Goal: Information Seeking & Learning: Understand process/instructions

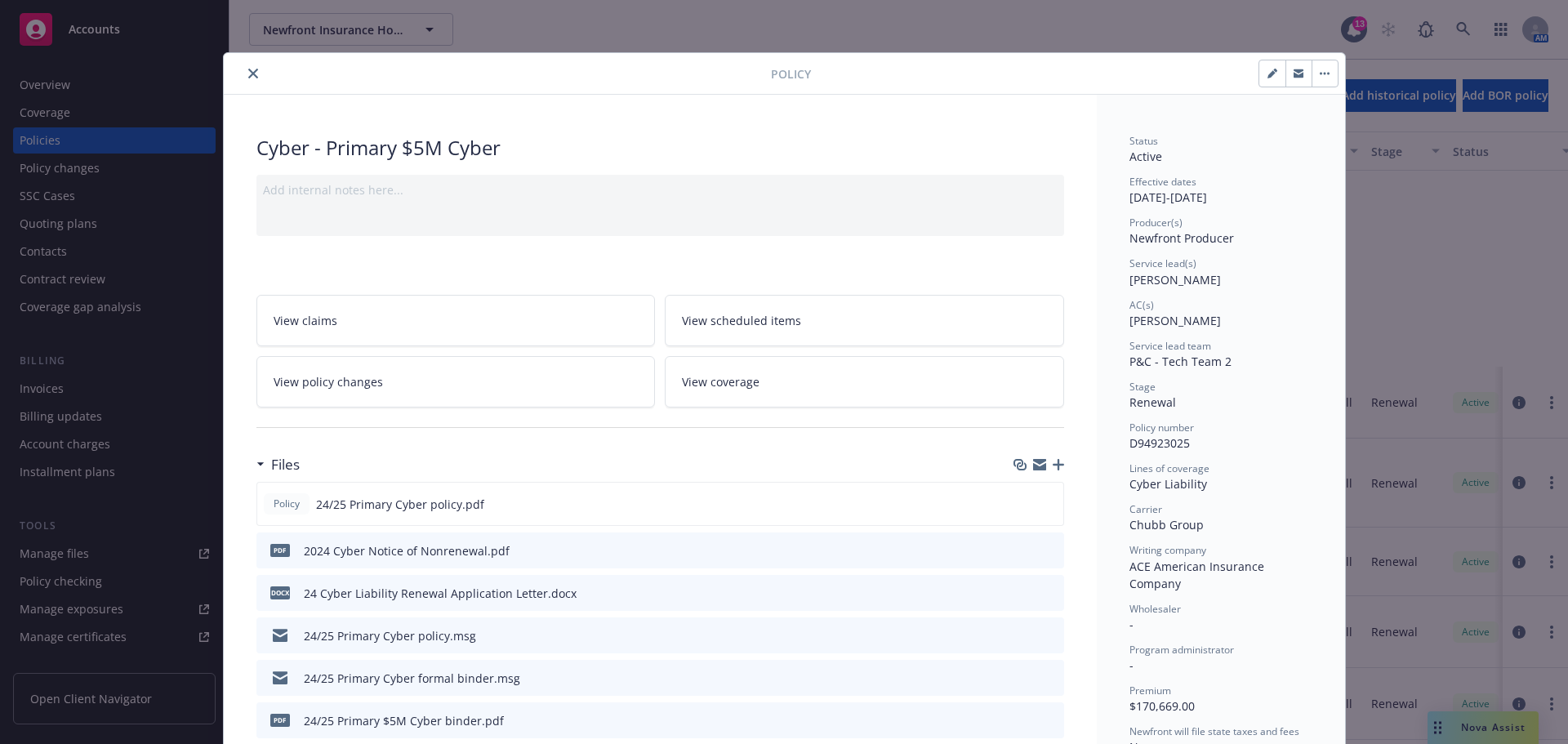
scroll to position [313, 0]
click at [243, 78] on button "close" at bounding box center [253, 73] width 20 height 20
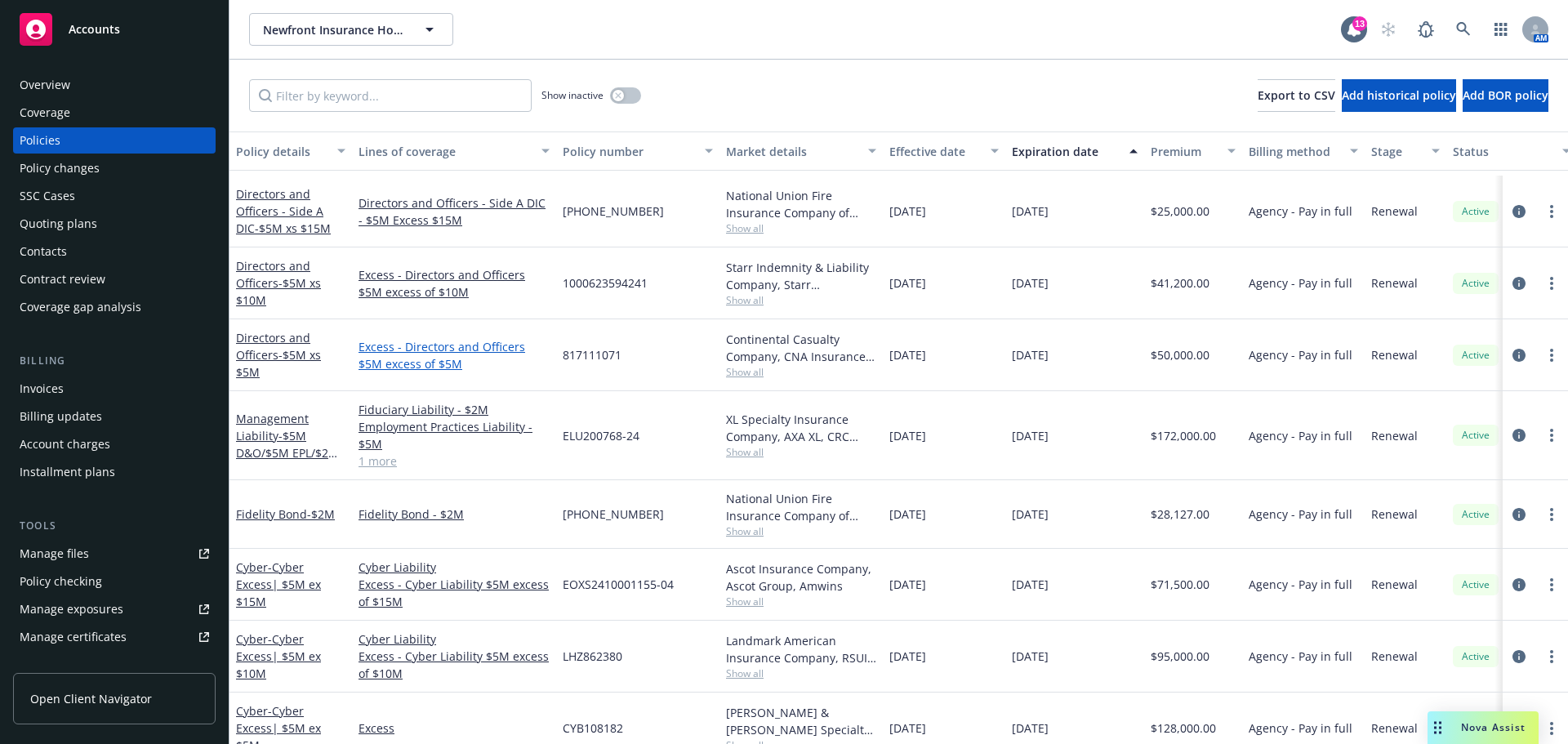
scroll to position [163, 0]
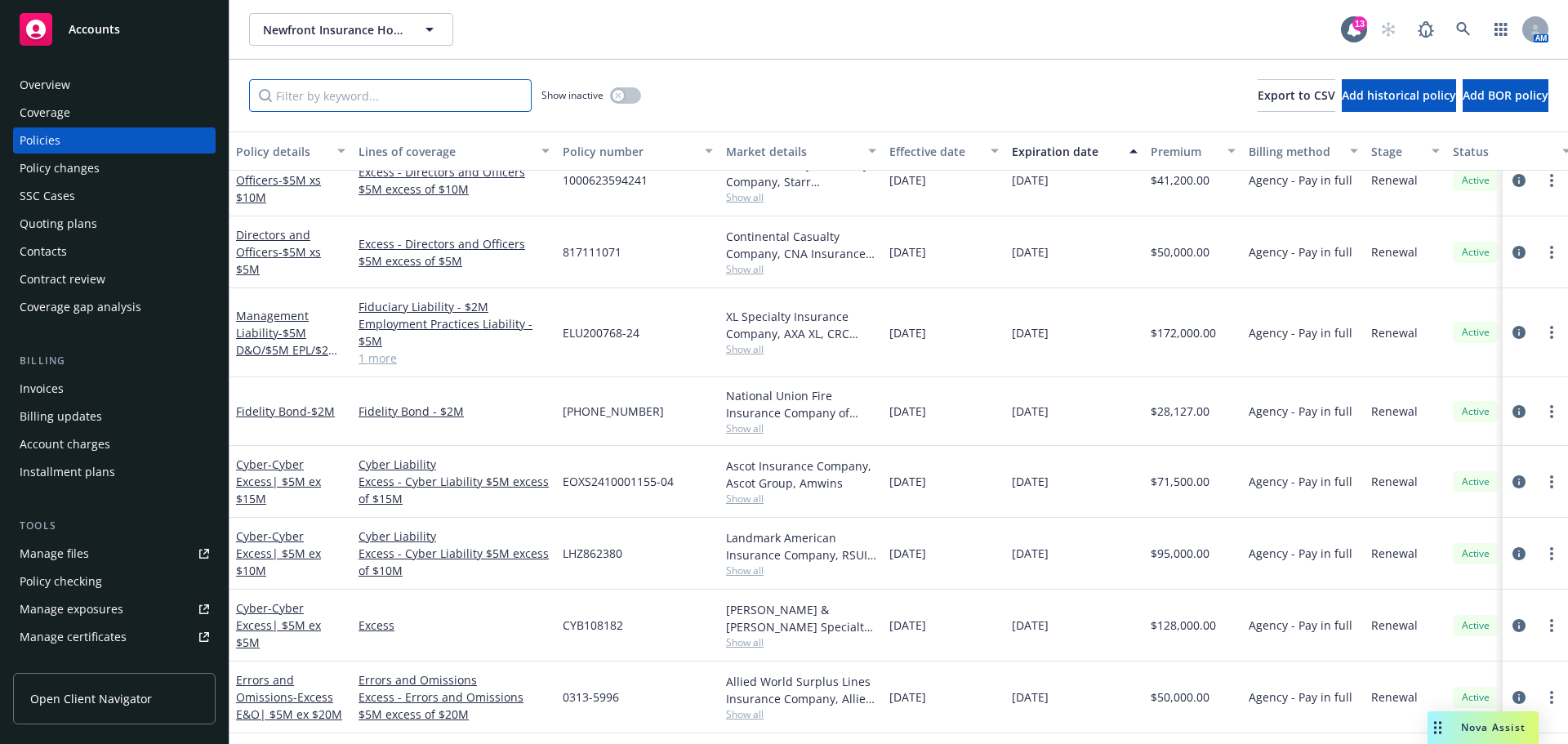
click at [478, 103] on input "Filter by keyword..." at bounding box center [390, 95] width 282 height 33
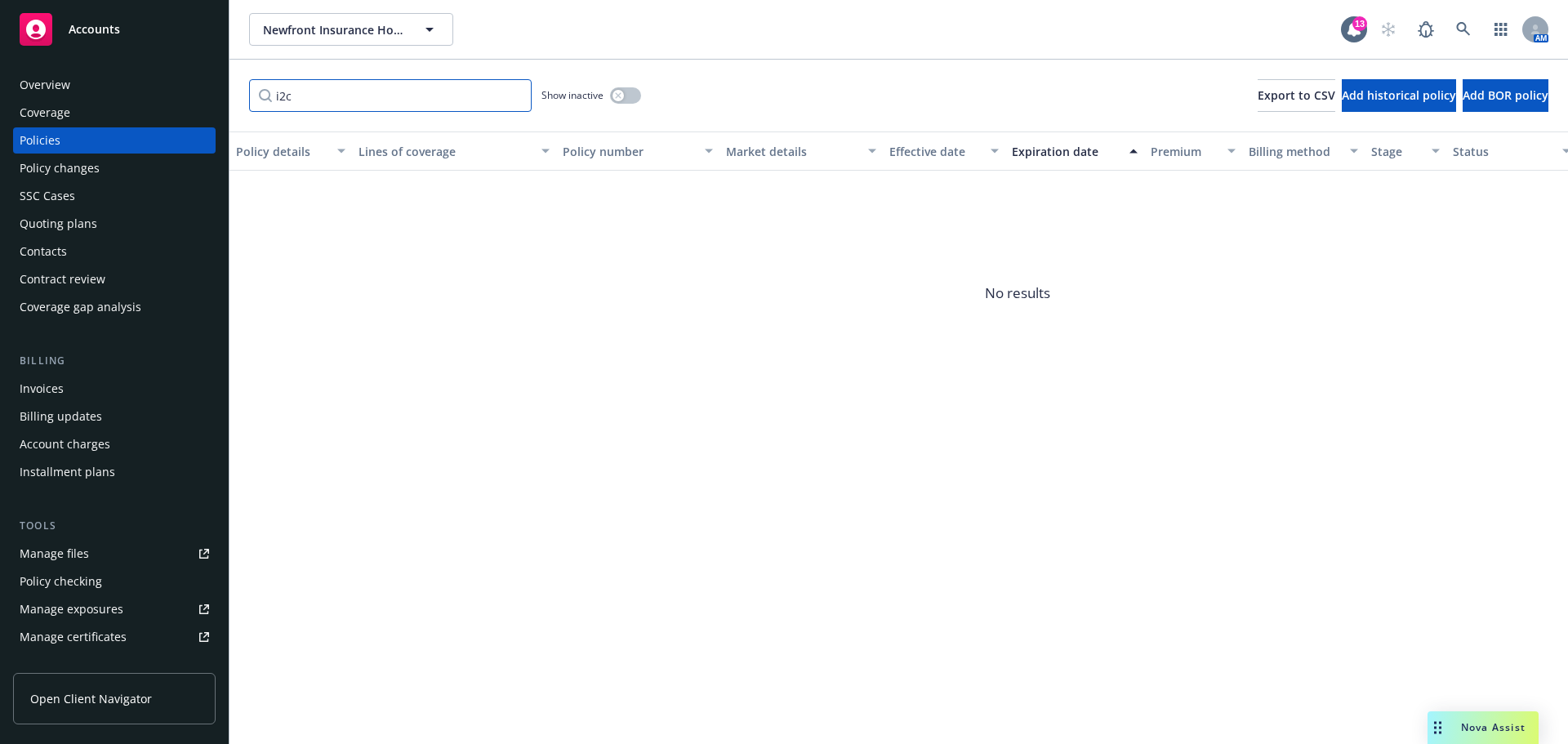
type input "i2c"
click at [1460, 25] on icon at bounding box center [1463, 30] width 15 height 15
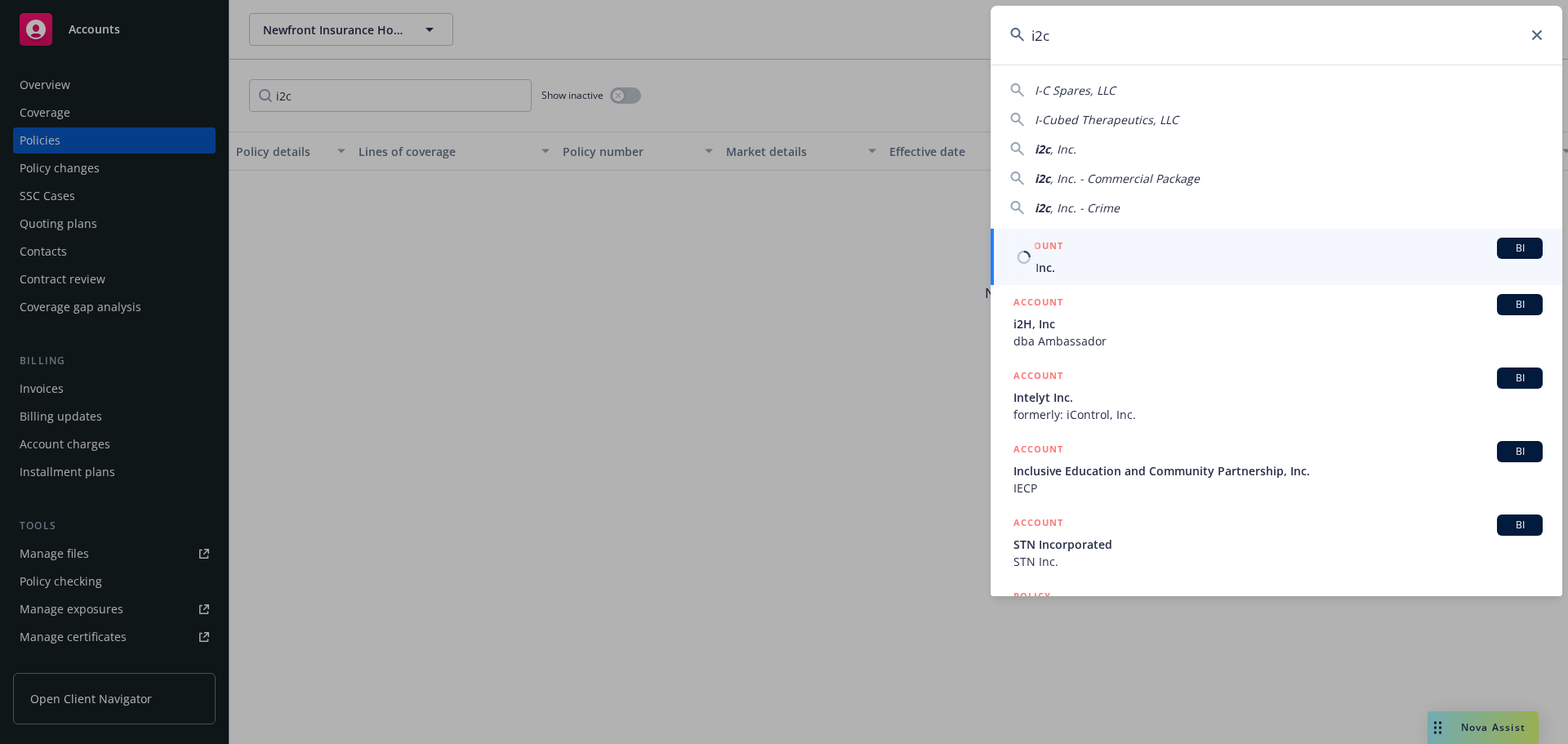
type input "i2c"
click at [1098, 261] on span "i2c, Inc." at bounding box center [1278, 268] width 529 height 17
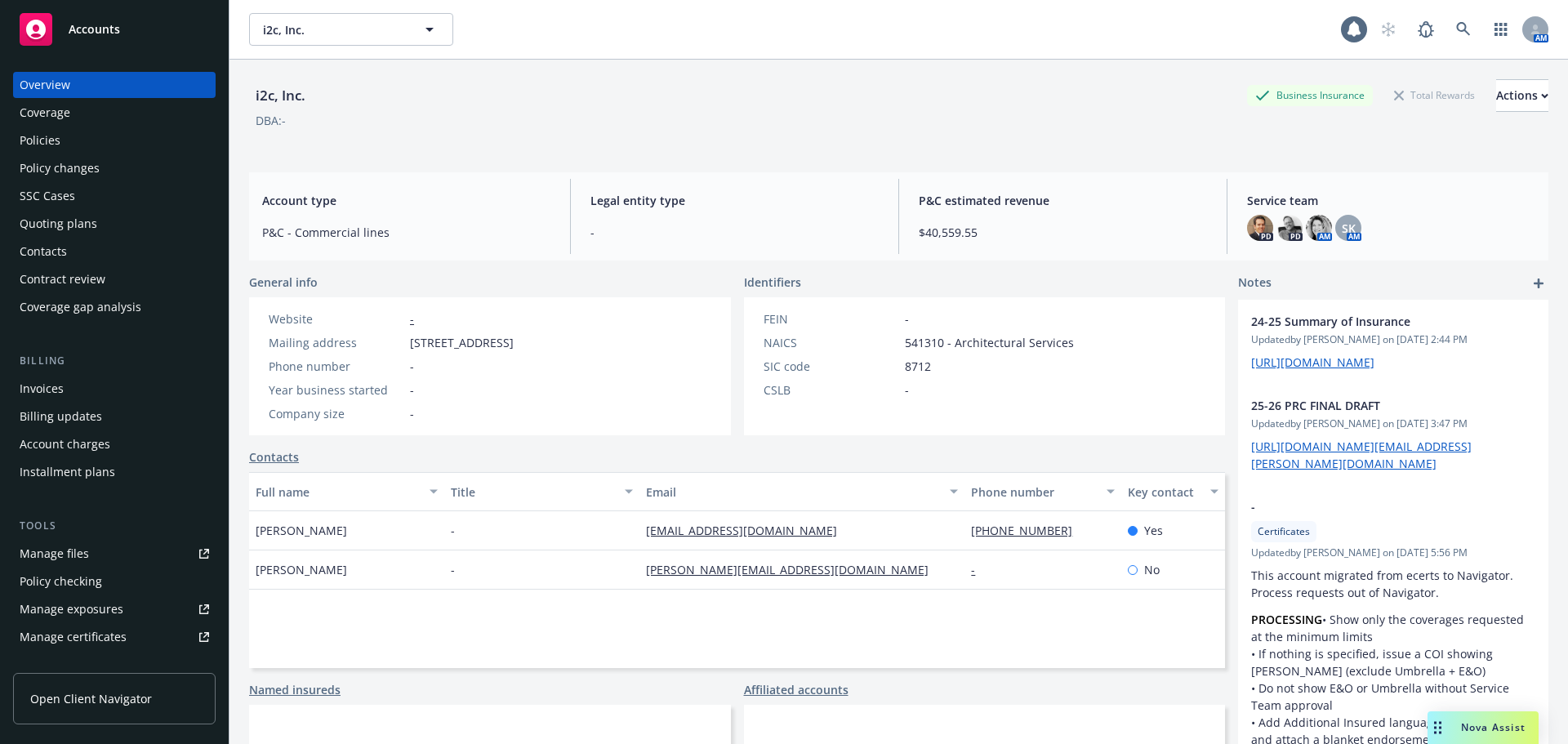
click at [64, 142] on div "Policies" at bounding box center [114, 140] width 189 height 26
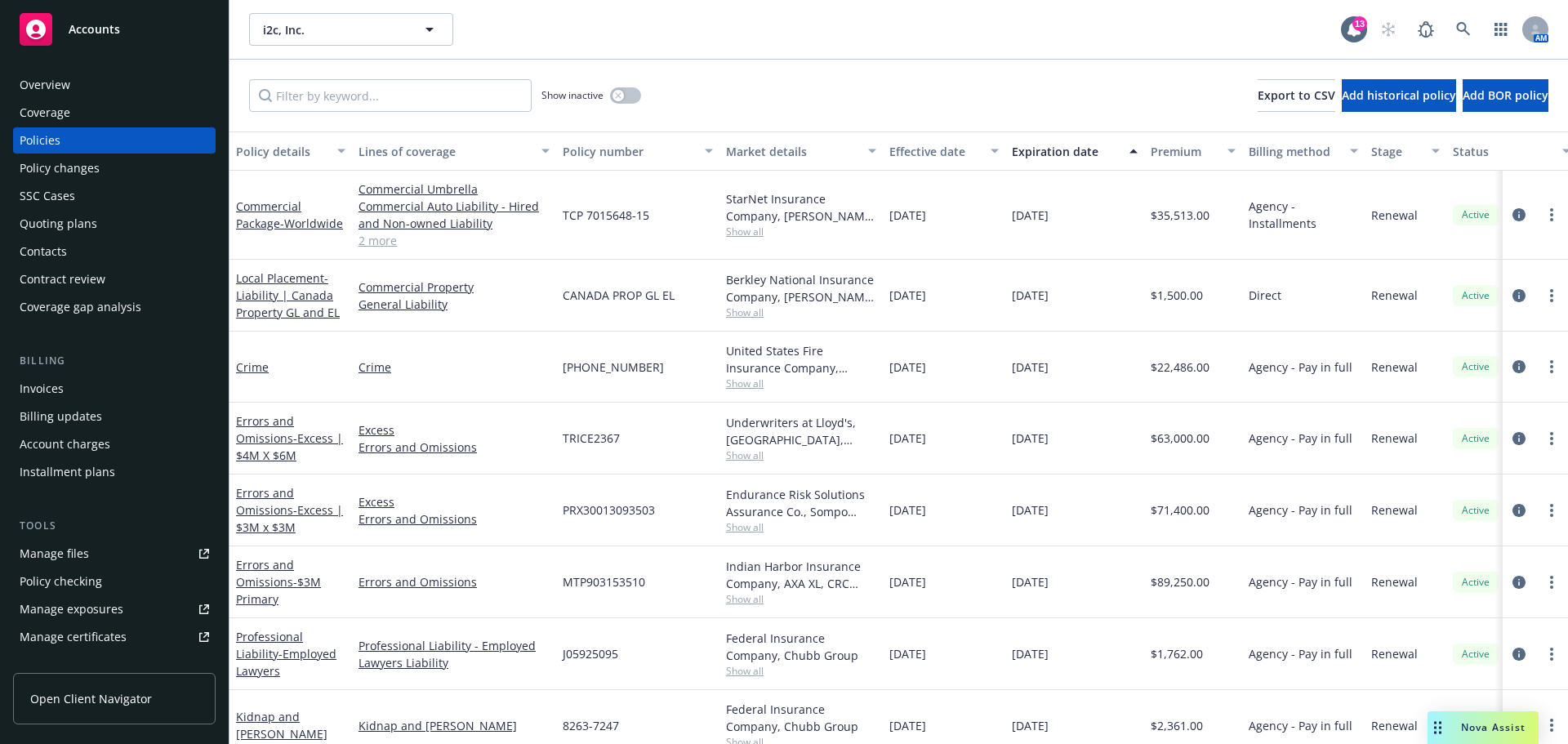
scroll to position [99, 0]
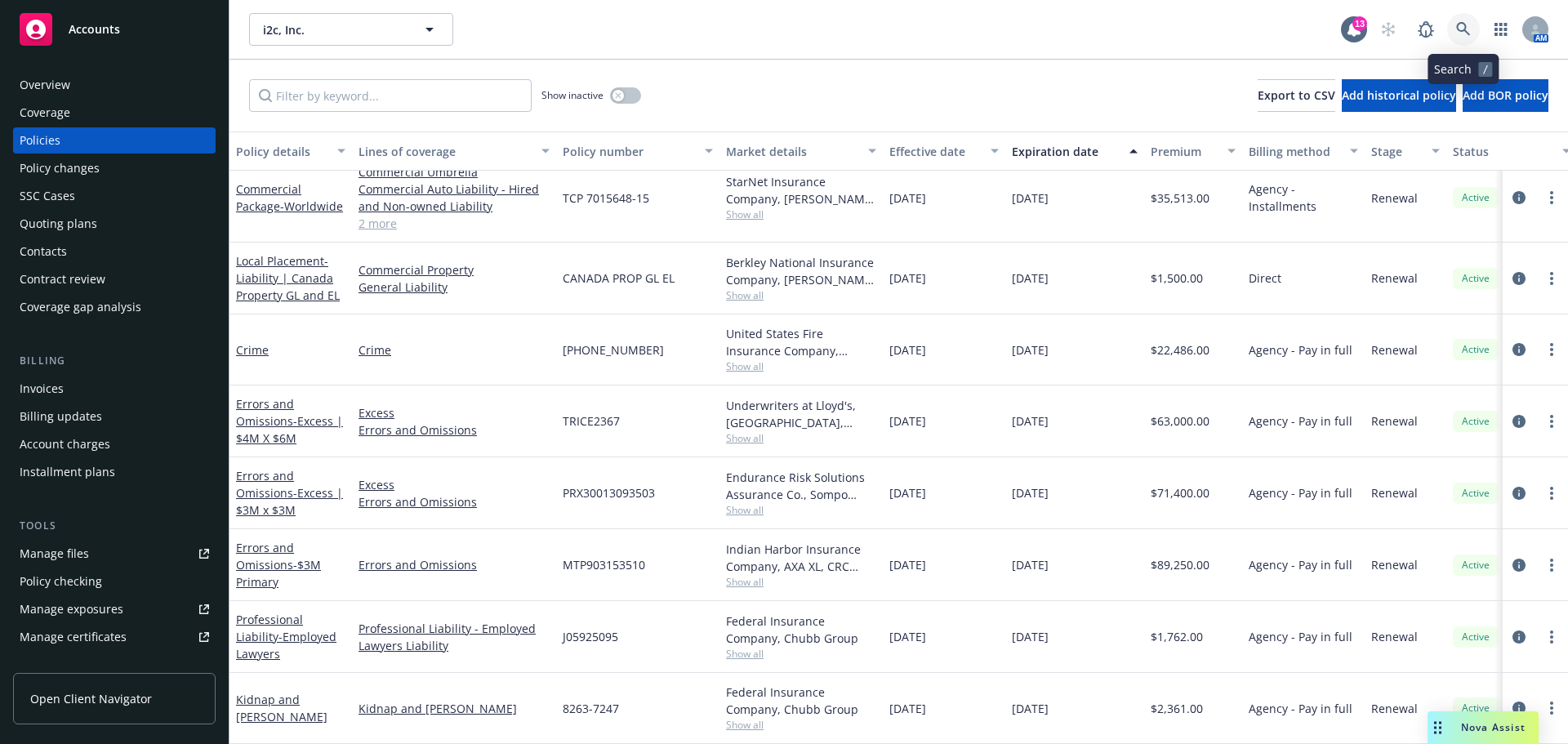
click at [1455, 36] on link at bounding box center [1463, 29] width 33 height 33
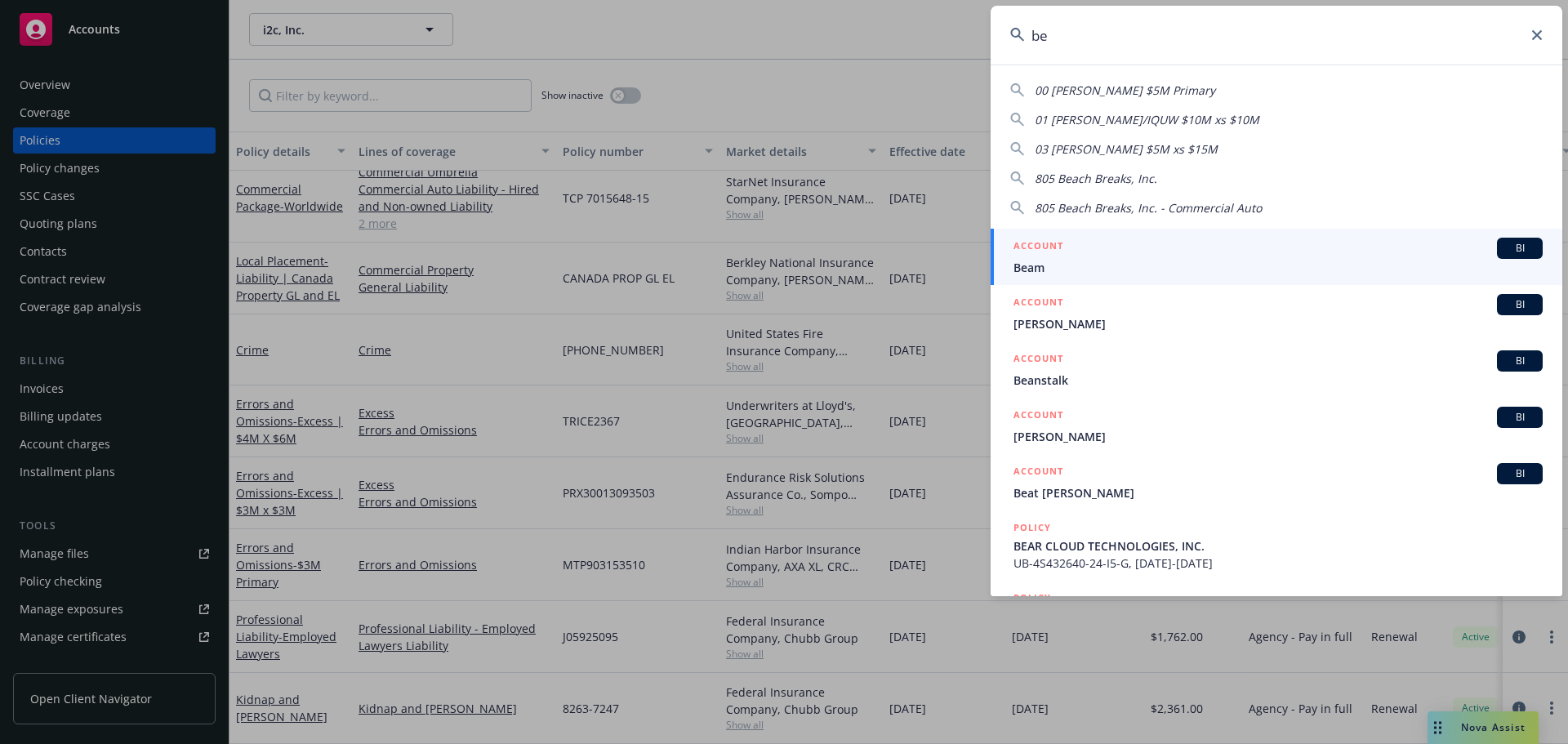
type input "b"
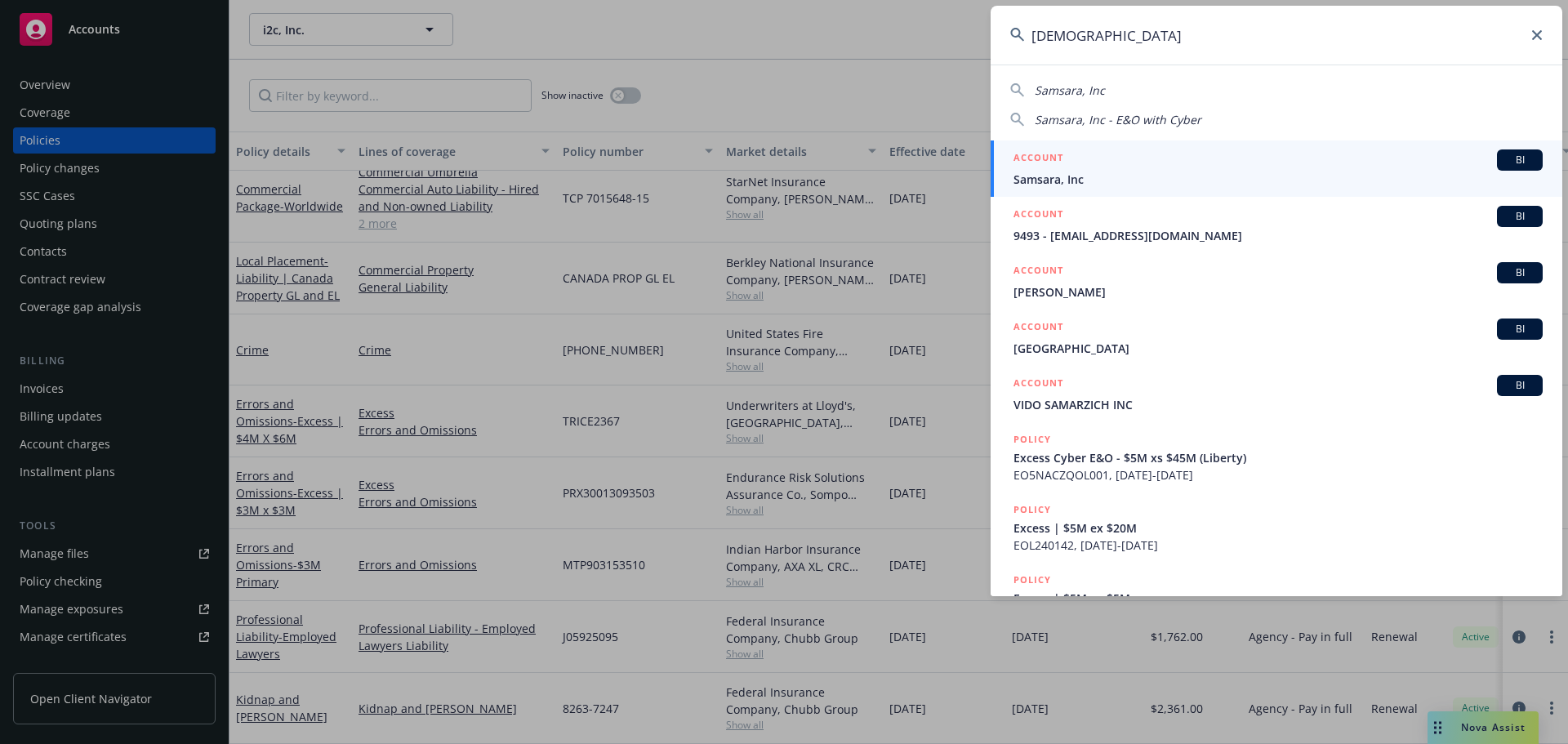
type input "samsara"
click at [1083, 164] on div "ACCOUNT BI" at bounding box center [1278, 160] width 529 height 21
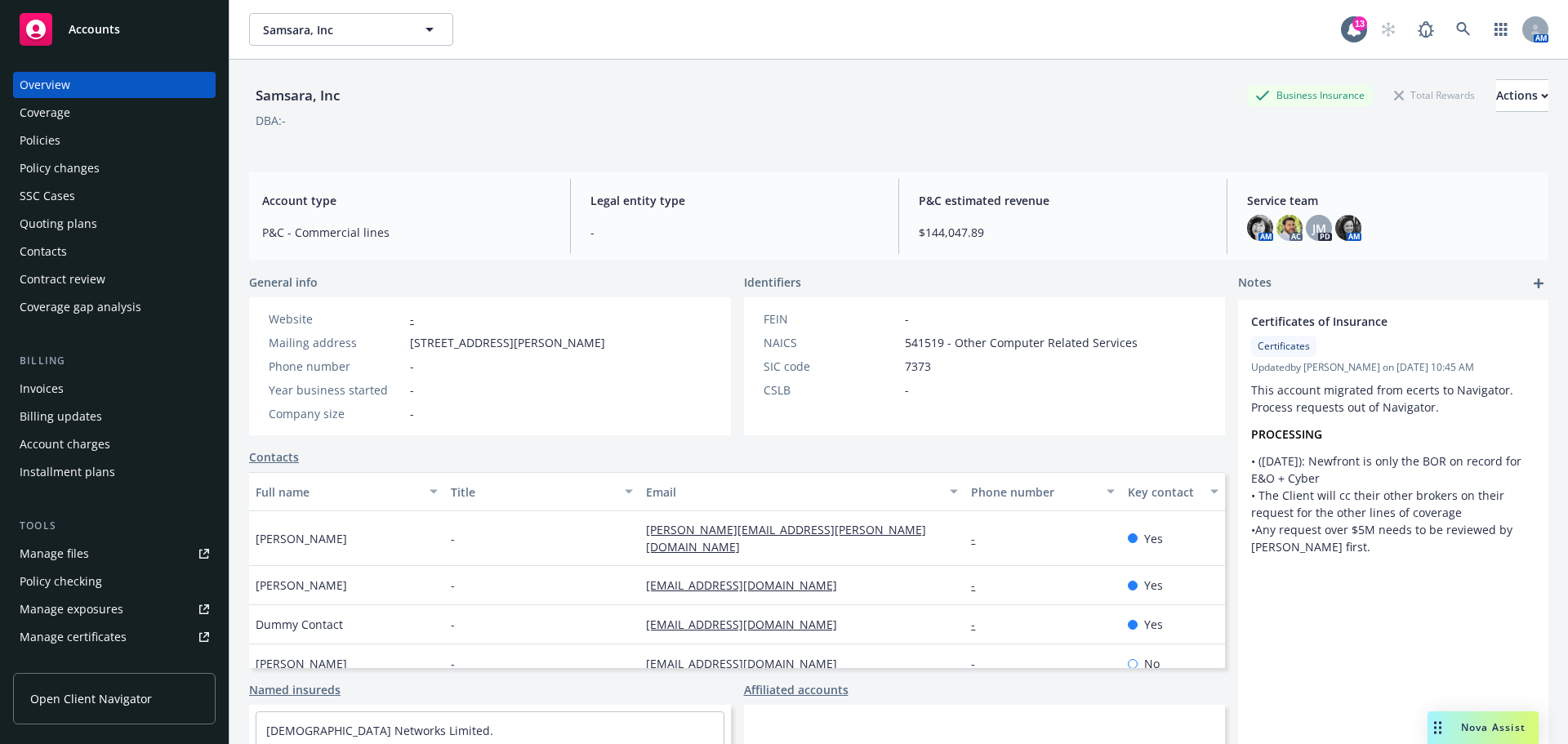
click at [60, 132] on div "Policies" at bounding box center [114, 140] width 189 height 26
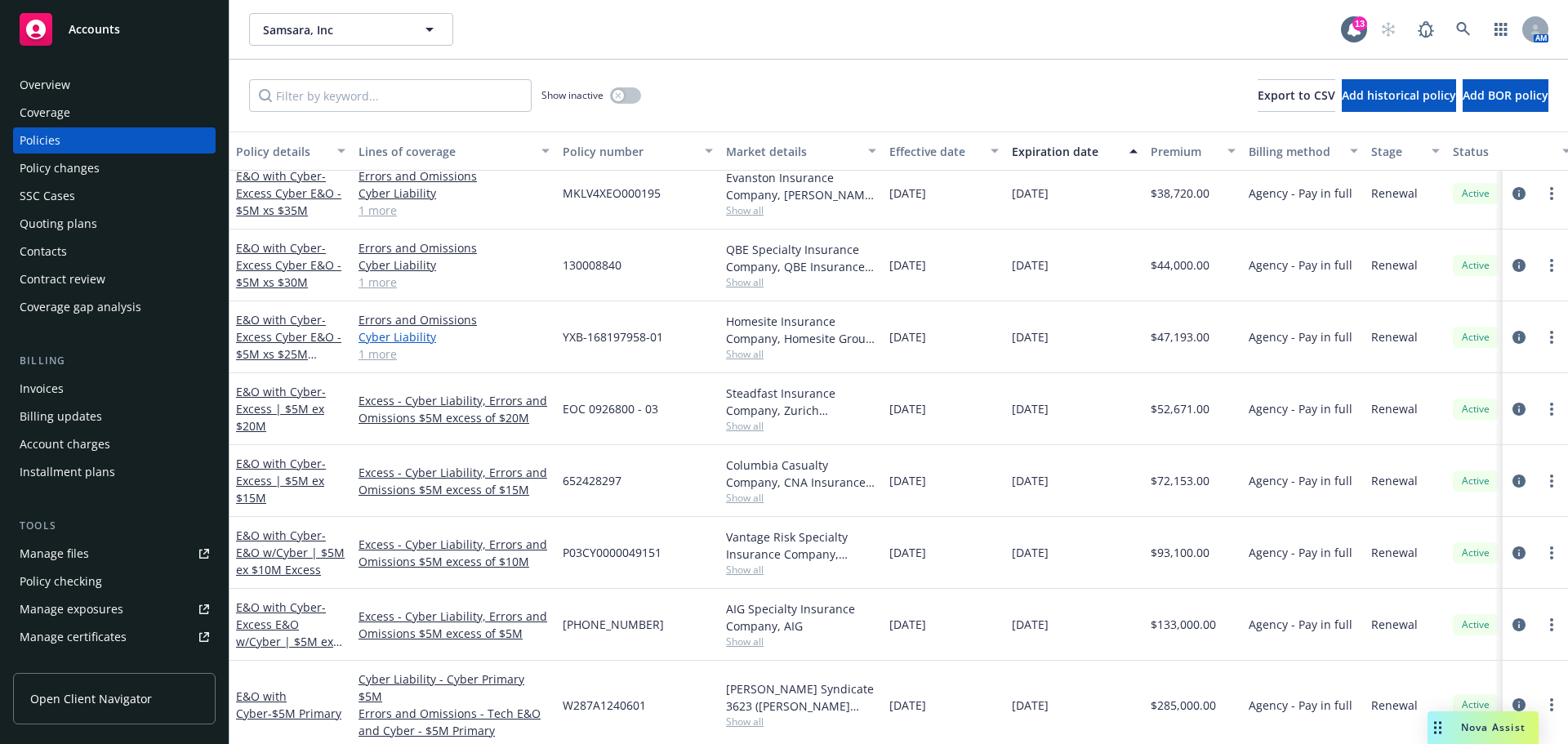
scroll to position [151, 0]
click at [285, 687] on link "E&O with Cyber - $5M Primary" at bounding box center [288, 703] width 105 height 33
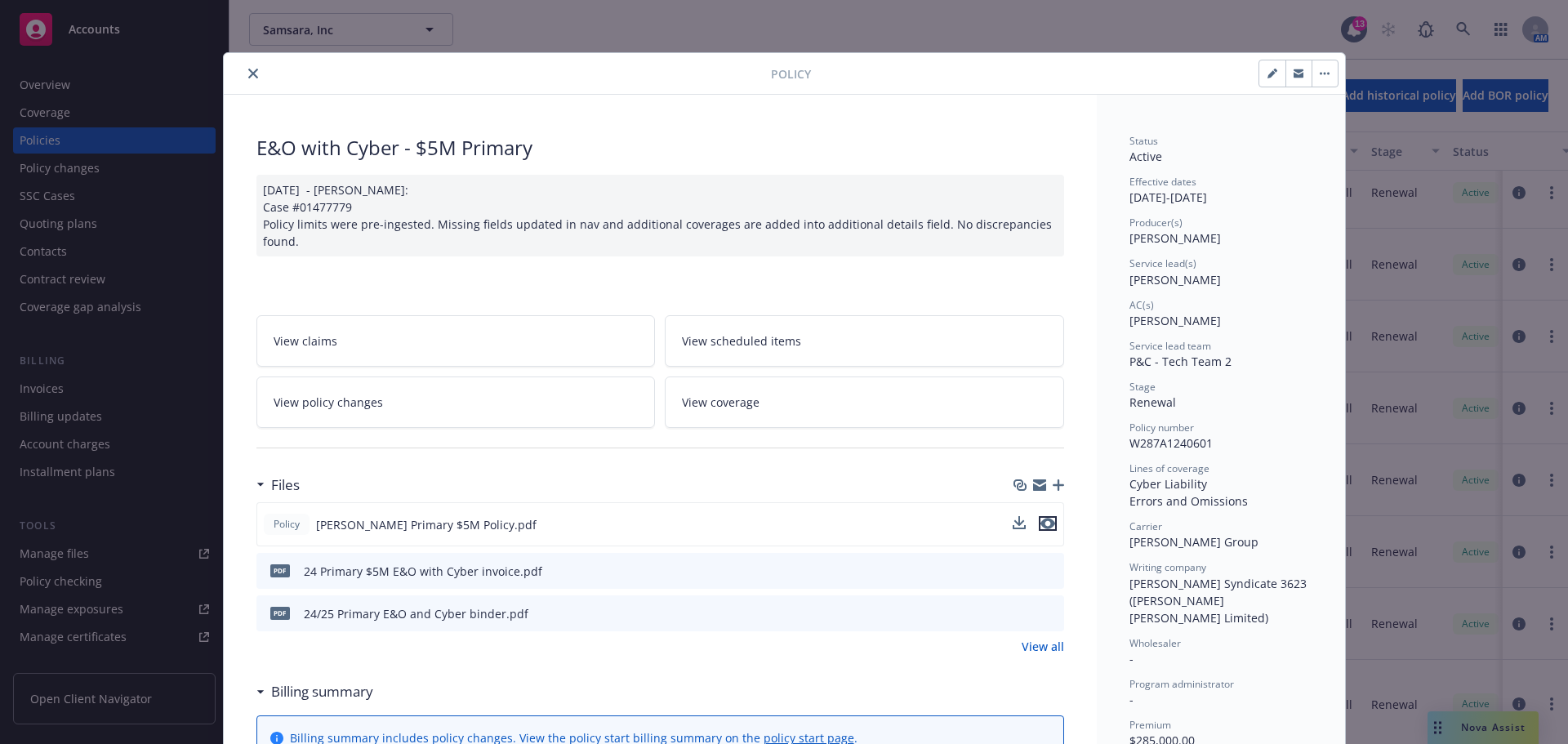
click at [1042, 517] on icon "preview file" at bounding box center [1048, 523] width 15 height 11
click at [243, 72] on button "close" at bounding box center [253, 73] width 20 height 20
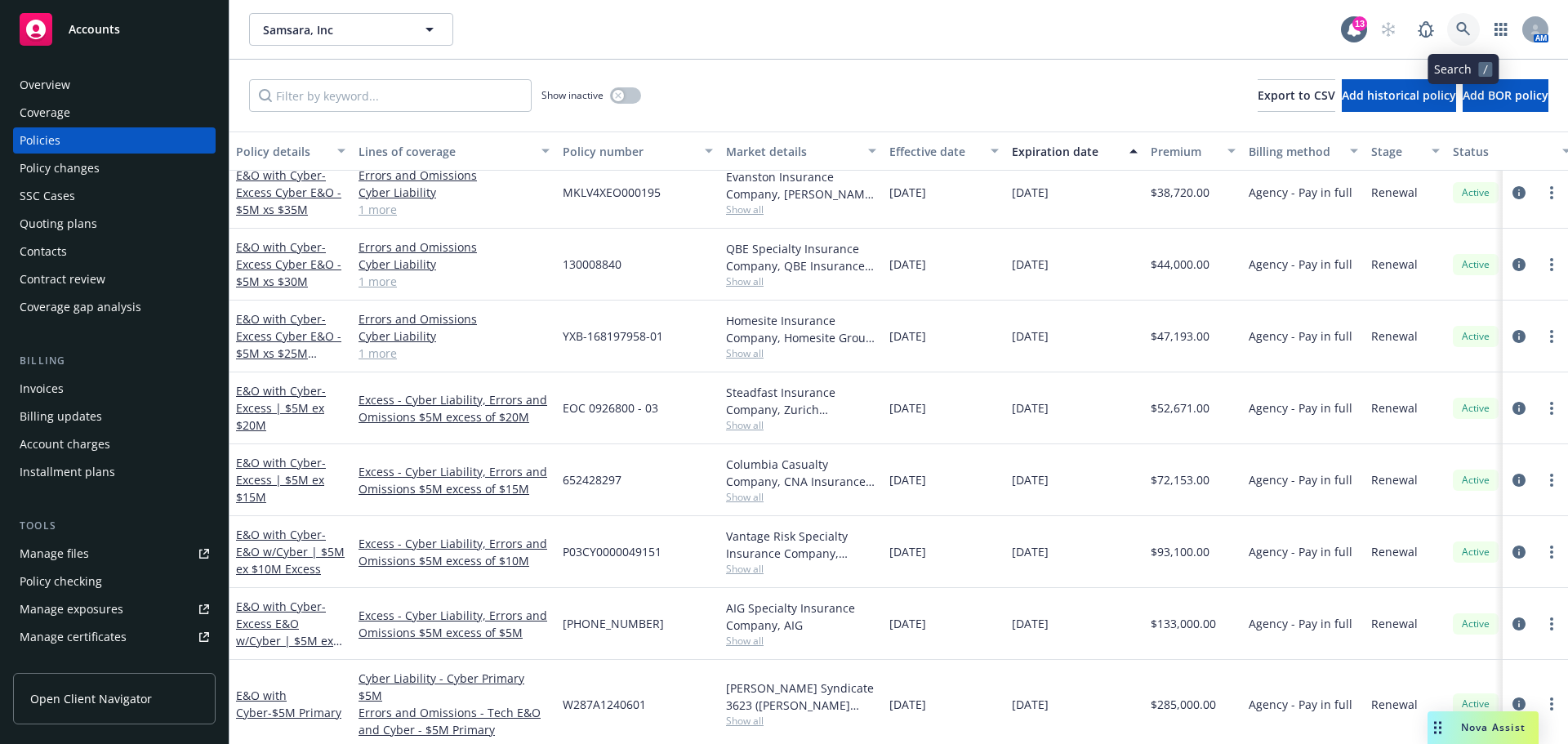
click at [1465, 38] on link at bounding box center [1463, 29] width 33 height 33
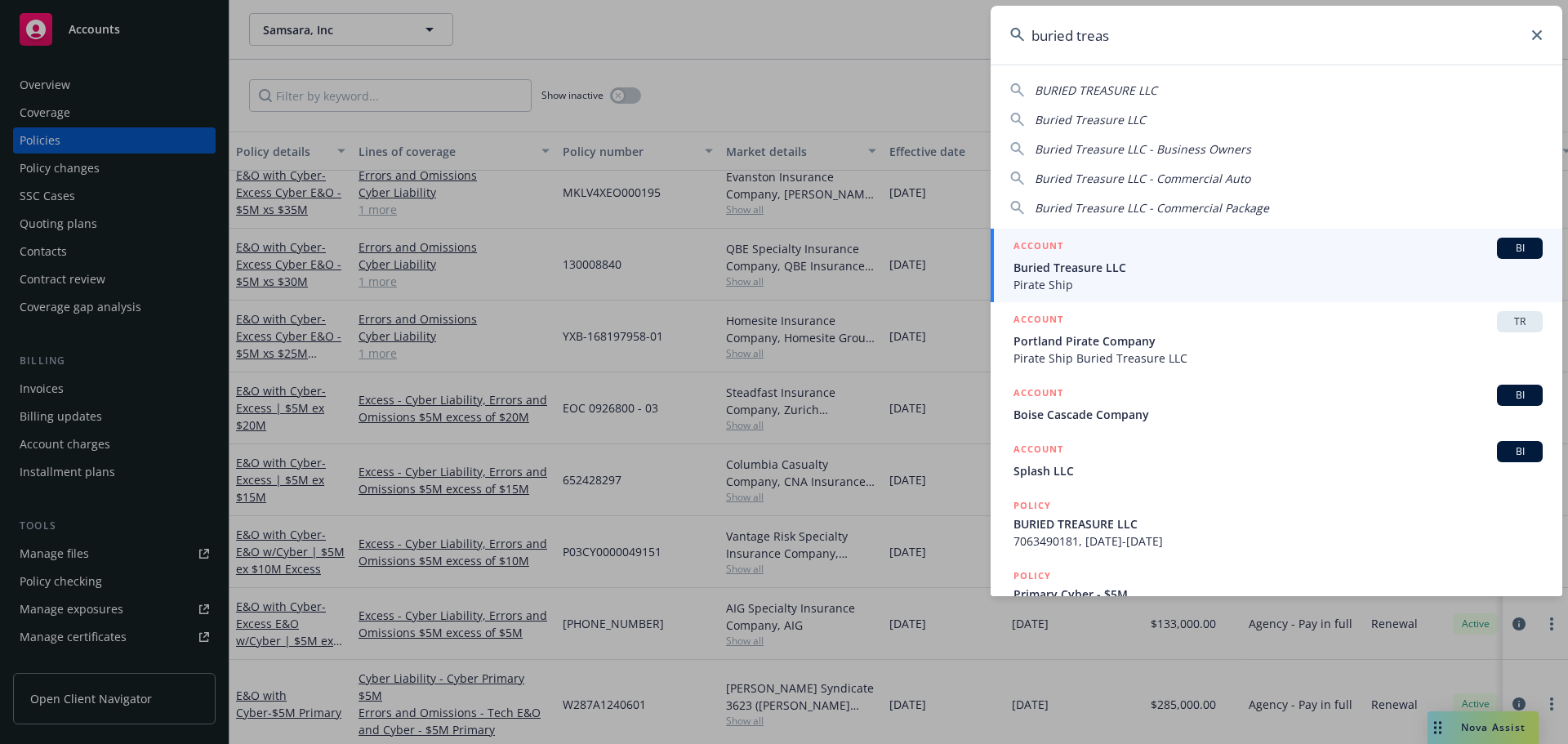
type input "buried treas"
click at [1085, 250] on div "ACCOUNT BI" at bounding box center [1278, 248] width 529 height 21
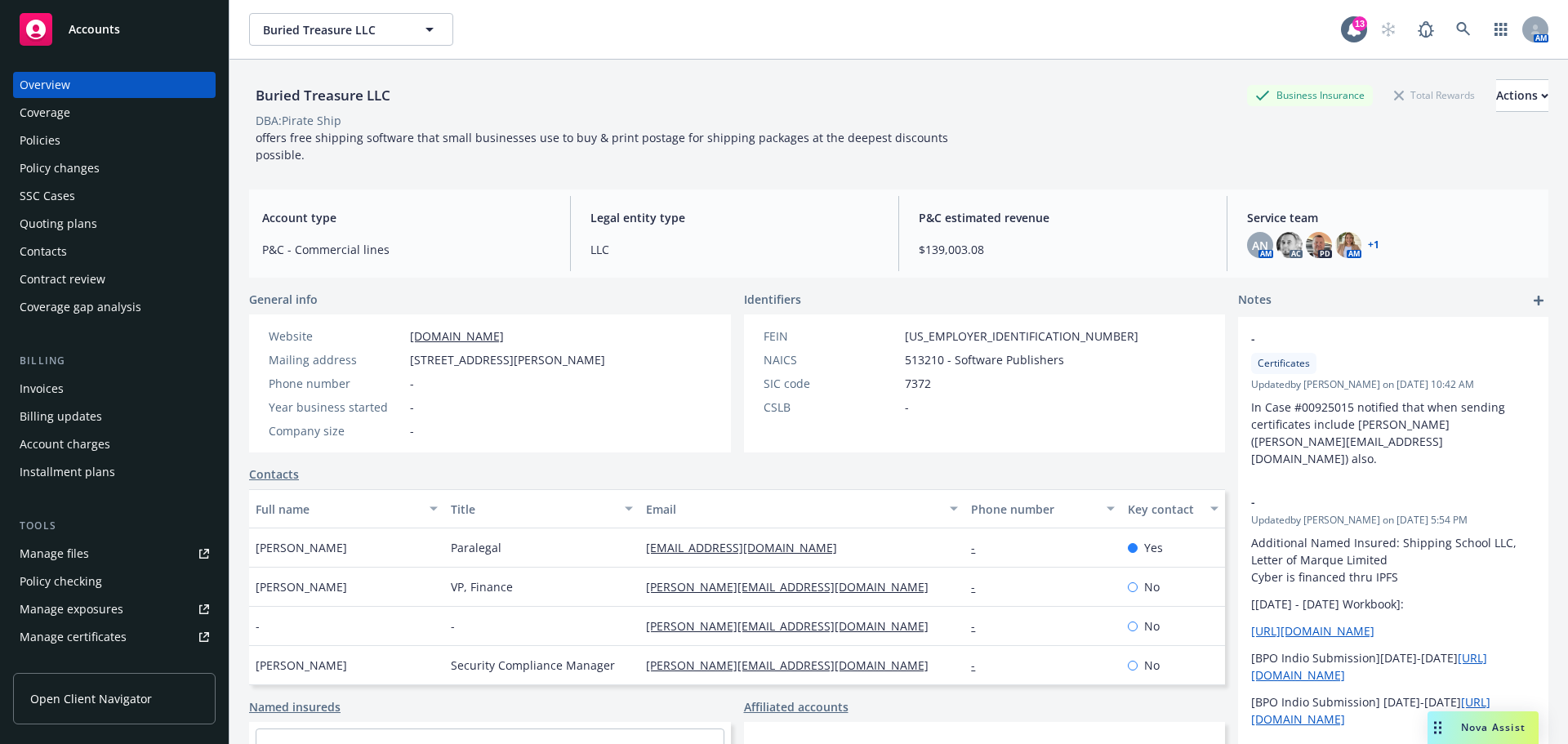
click at [1445, 725] on div "Drag to move" at bounding box center [1437, 727] width 20 height 33
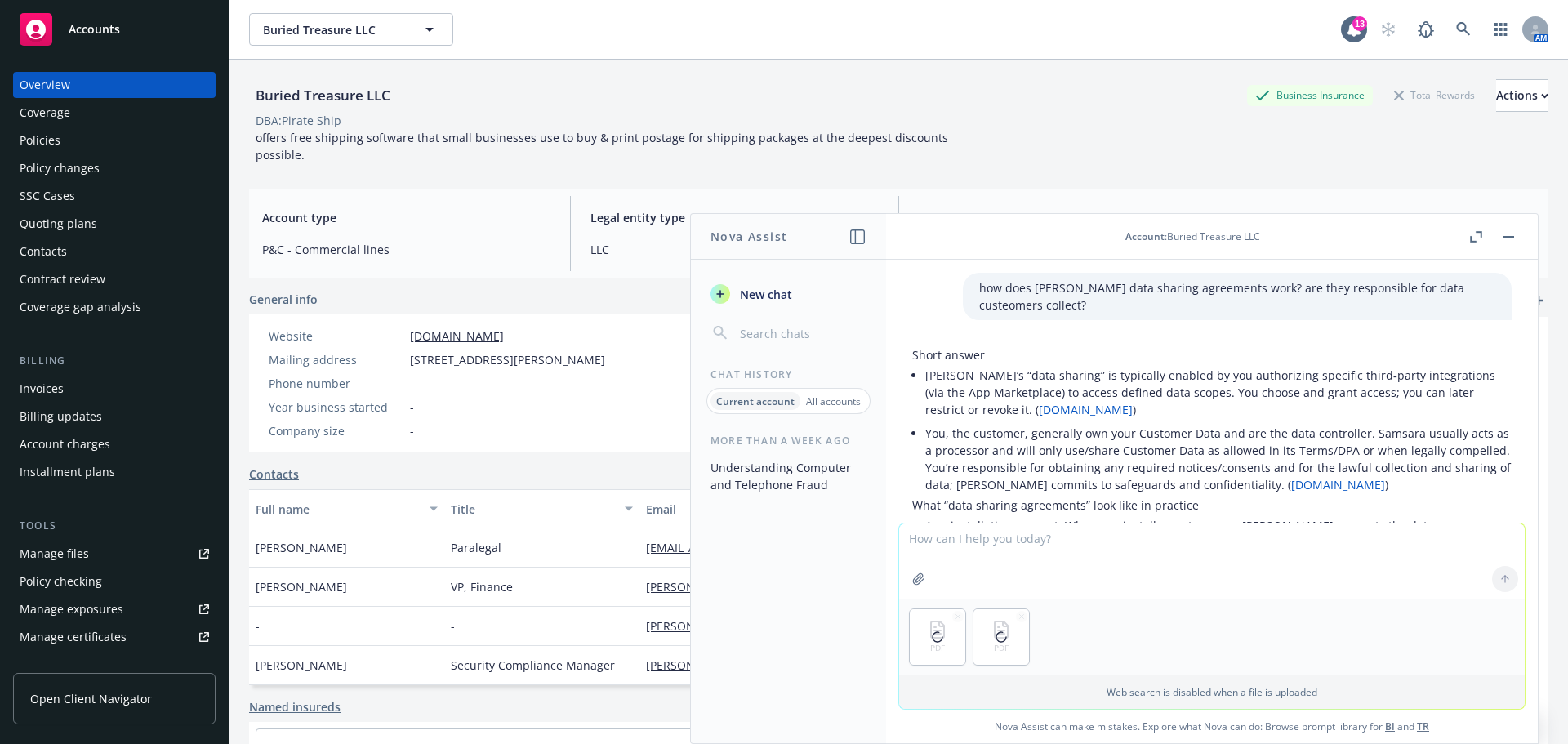
click at [999, 561] on textarea at bounding box center [1211, 560] width 625 height 75
click at [1026, 555] on textarea "expplain how the" at bounding box center [1211, 560] width 625 height 77
paste textarea "SYSTEM FAILURE COVERAGE ENDORSEMENT (COMPUTER SYSTEM OF INSURED/IT SERVICE PROV…"
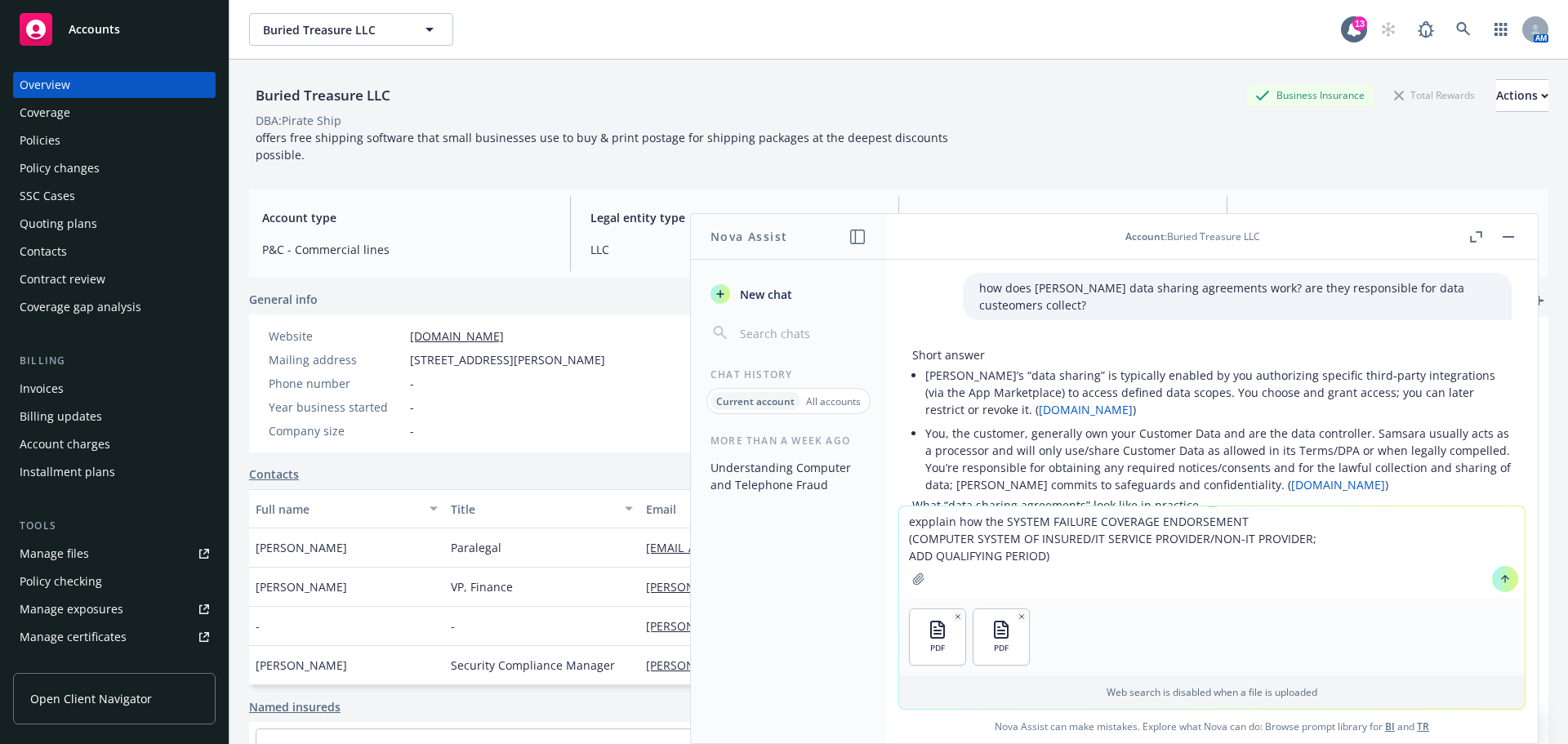
click at [918, 519] on textarea "expplain how the SYSTEM FAILURE COVERAGE ENDORSEMENT (COMPUTER SYSTEM OF INSURE…" at bounding box center [1211, 552] width 625 height 92
click at [1079, 542] on textarea "explain how the SYSTEM FAILURE COVERAGE ENDORSEMENT (COMPUTER SYSTEM OF INSURED…" at bounding box center [1211, 552] width 625 height 92
click at [1076, 555] on textarea "explain how the SYSTEM FAILURE COVERAGE ENDORSEMENT (COMPUTER SYSTEM OF INSURED…" at bounding box center [1211, 552] width 625 height 92
type textarea "explain how the SYSTEM FAILURE COVERAGE ENDORSEMENT (COMPUTER SYSTEM OF INSURED…"
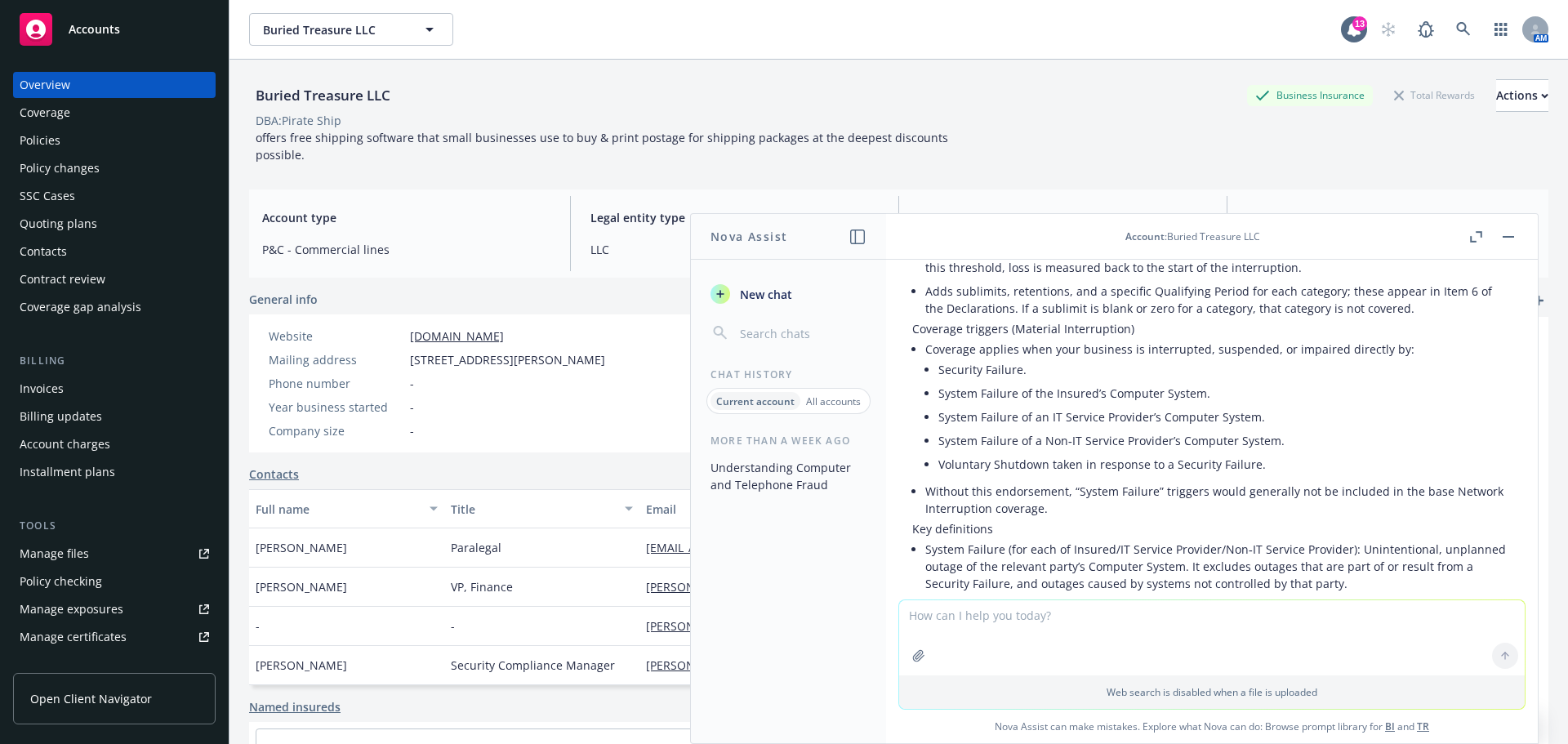
scroll to position [1116, 0]
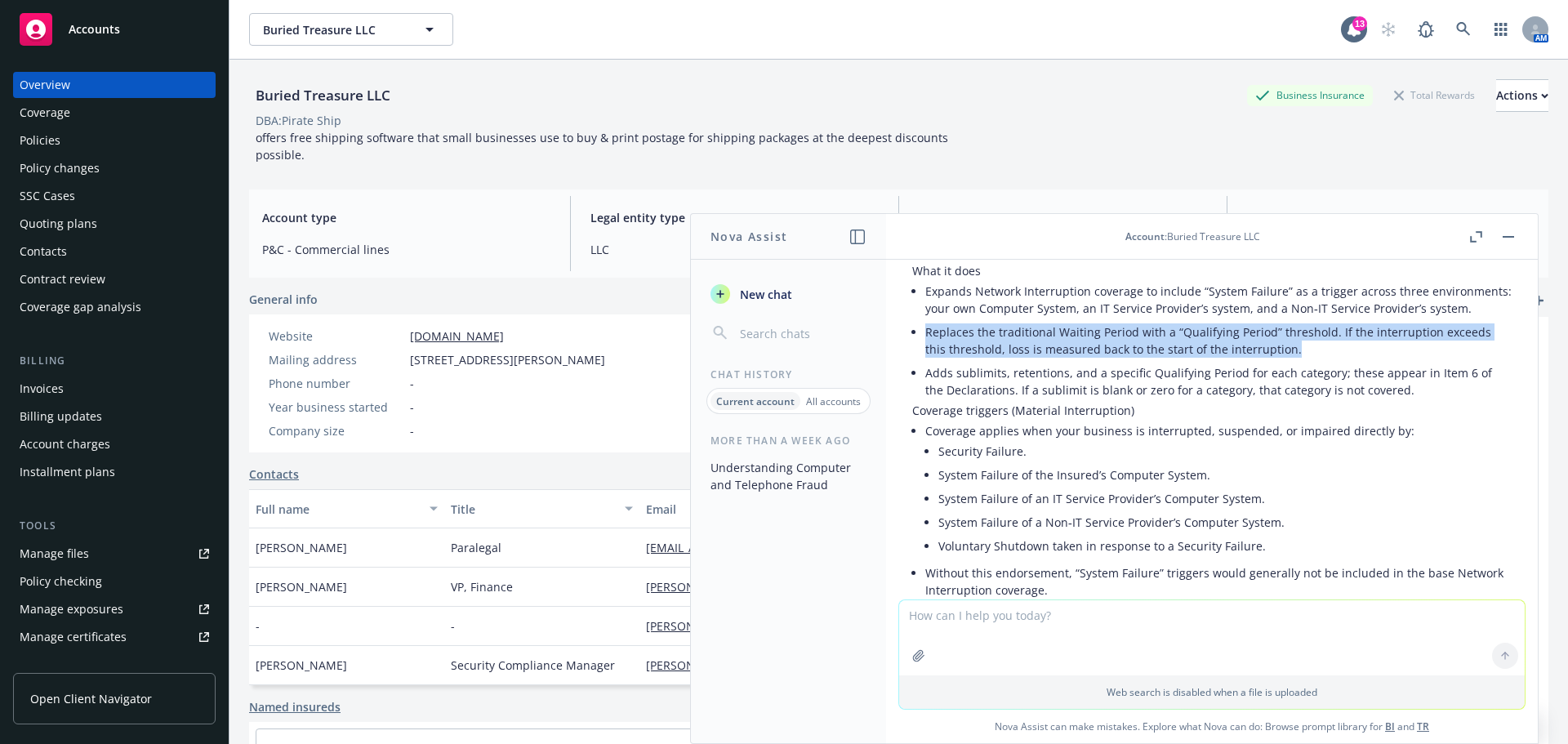
drag, startPoint x: 1290, startPoint y: 348, endPoint x: 924, endPoint y: 338, distance: 366.1
copy li "Replaces the traditional Waiting Period with a “Qualifying Period” threshold. I…"
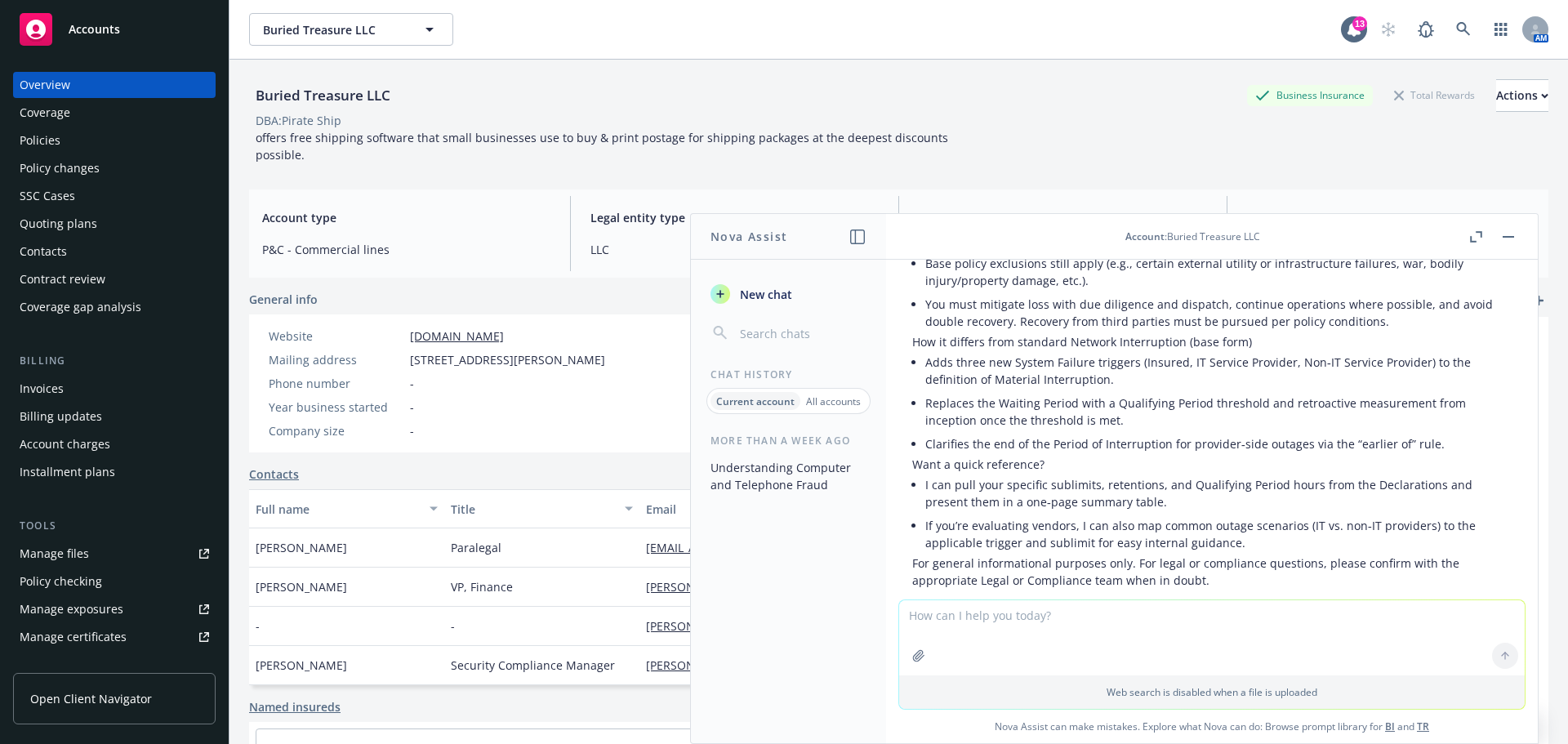
scroll to position [2096, 0]
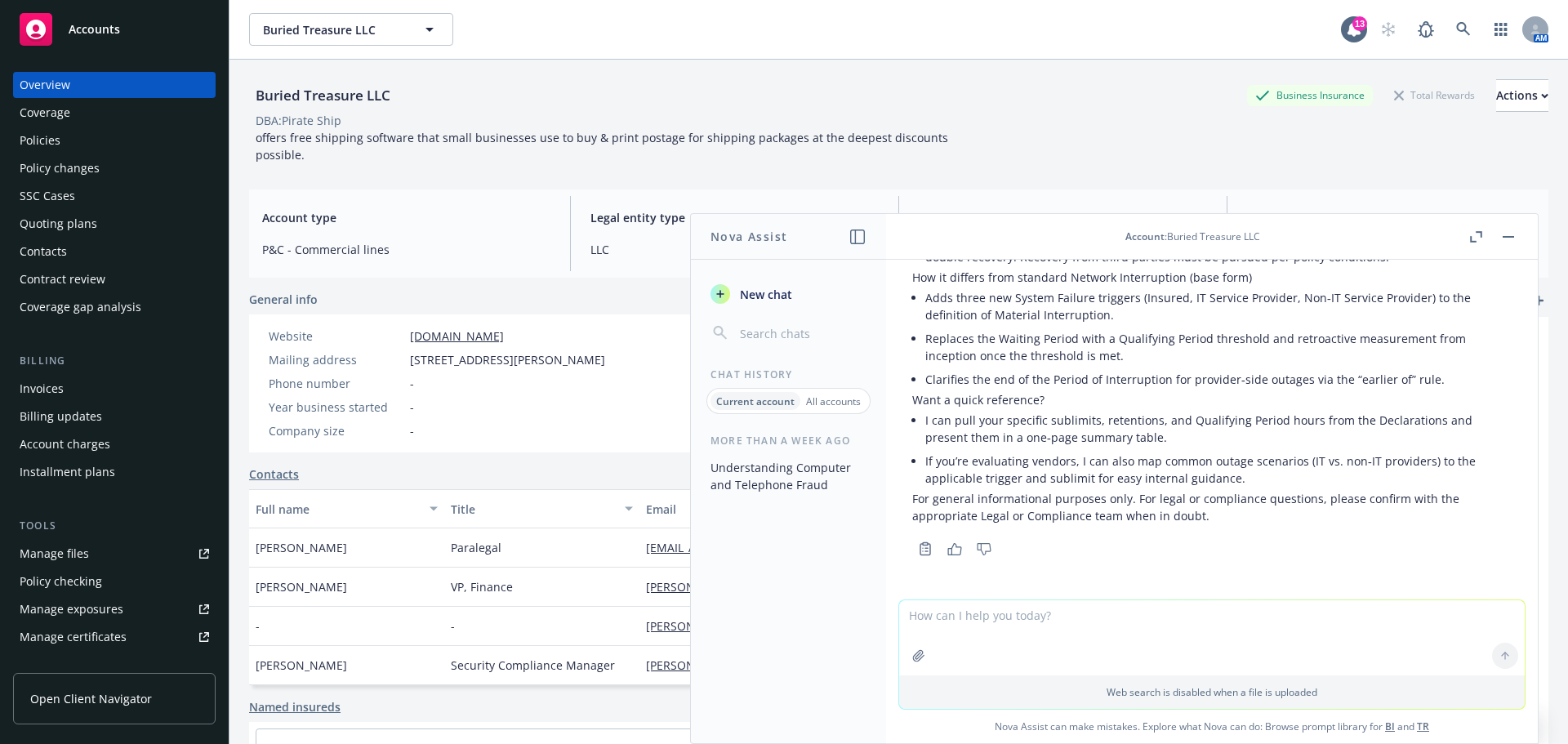
click at [972, 622] on textarea at bounding box center [1211, 637] width 625 height 75
type textarea "explain qualfied waiting period"
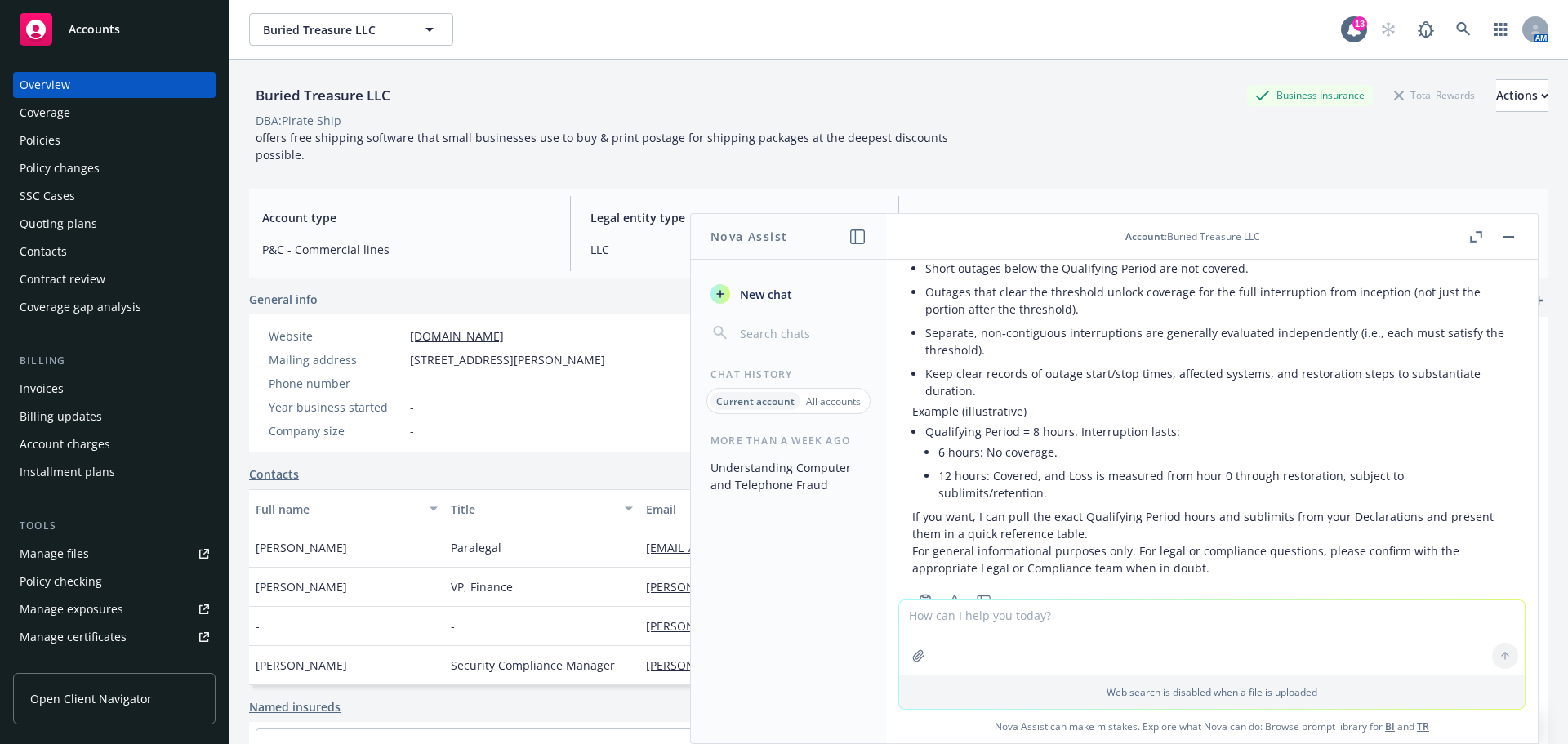
scroll to position [2978, 0]
